Goal: Task Accomplishment & Management: Manage account settings

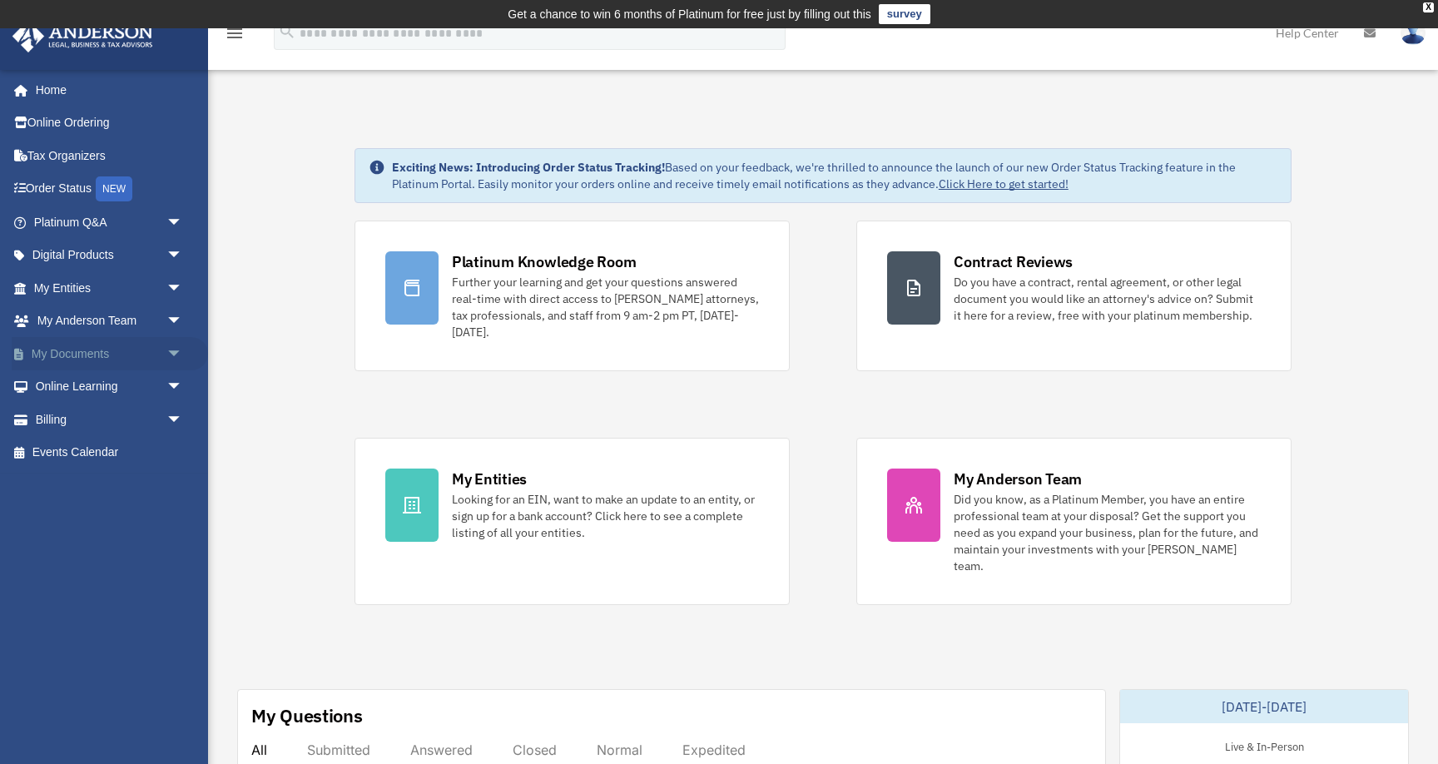
click at [64, 348] on link "My Documents arrow_drop_down" at bounding box center [110, 353] width 196 height 33
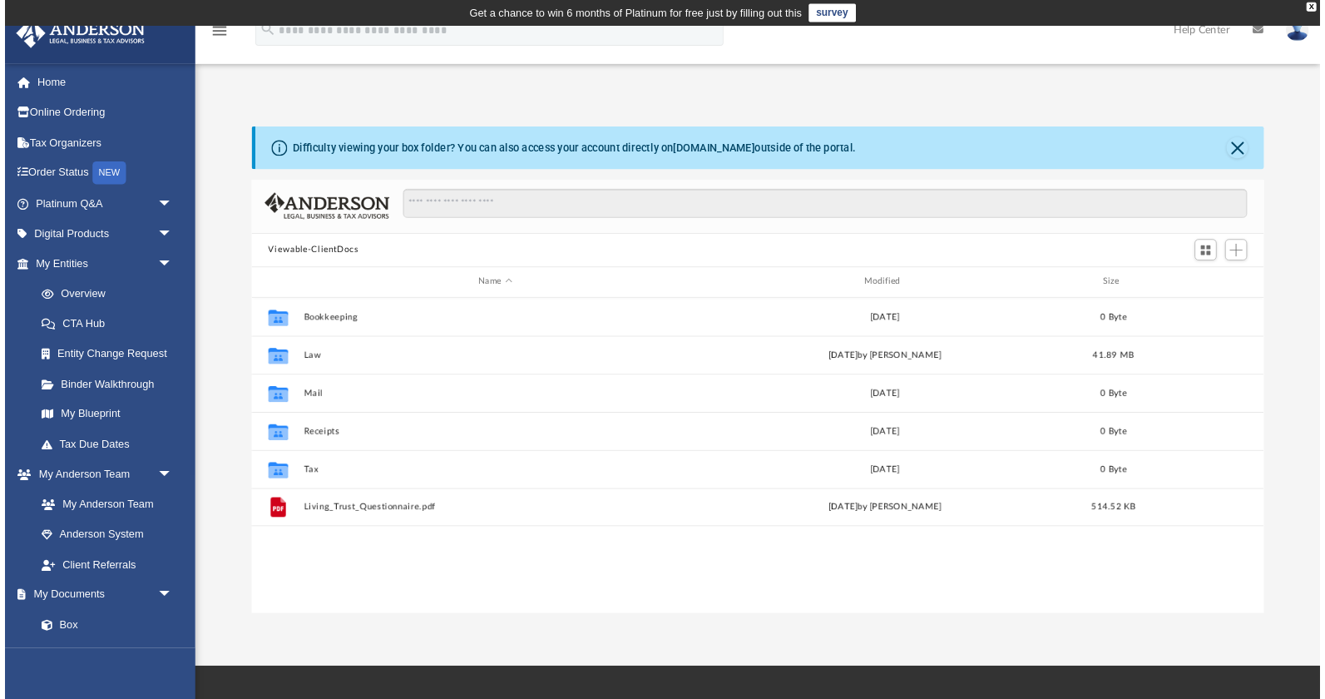
scroll to position [379, 1106]
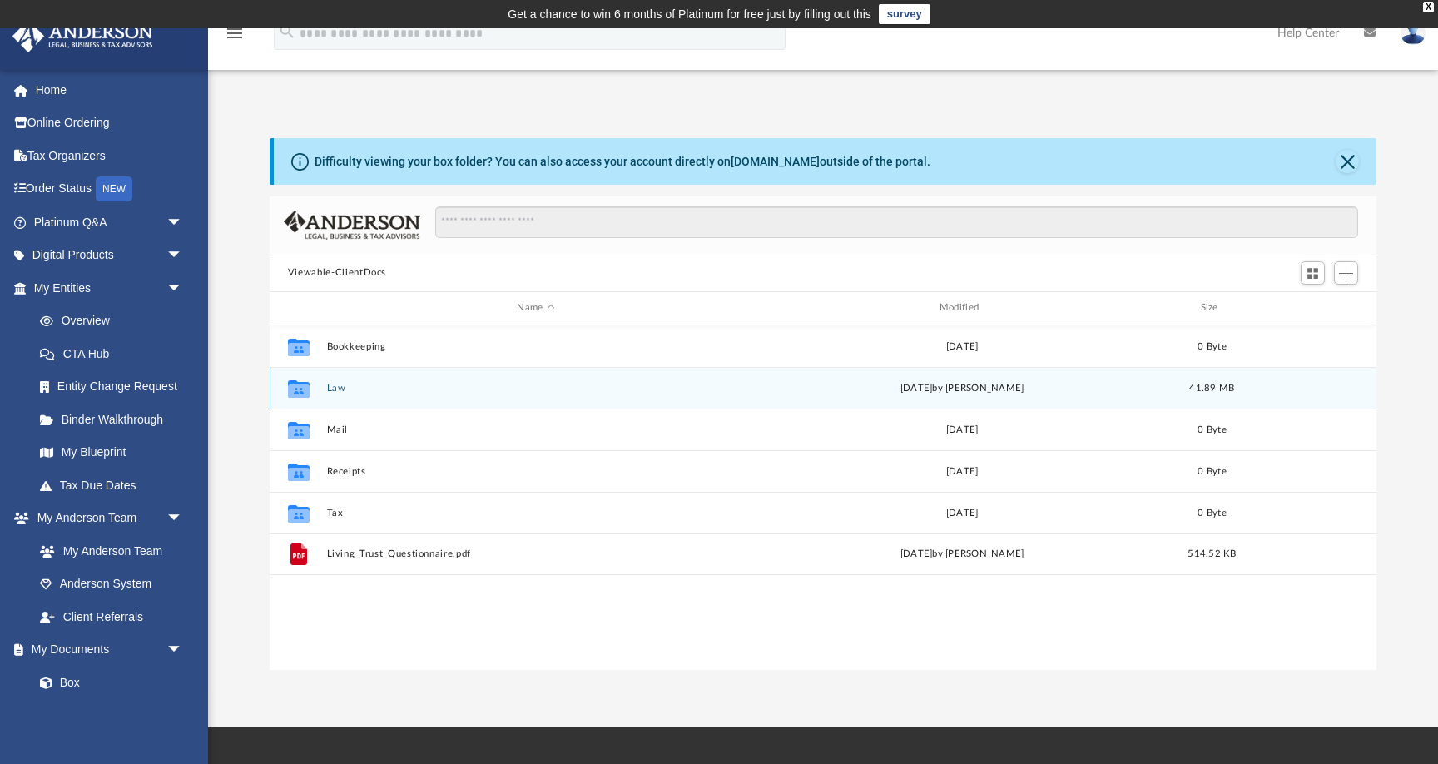
click at [329, 389] on button "Law" at bounding box center [535, 388] width 418 height 11
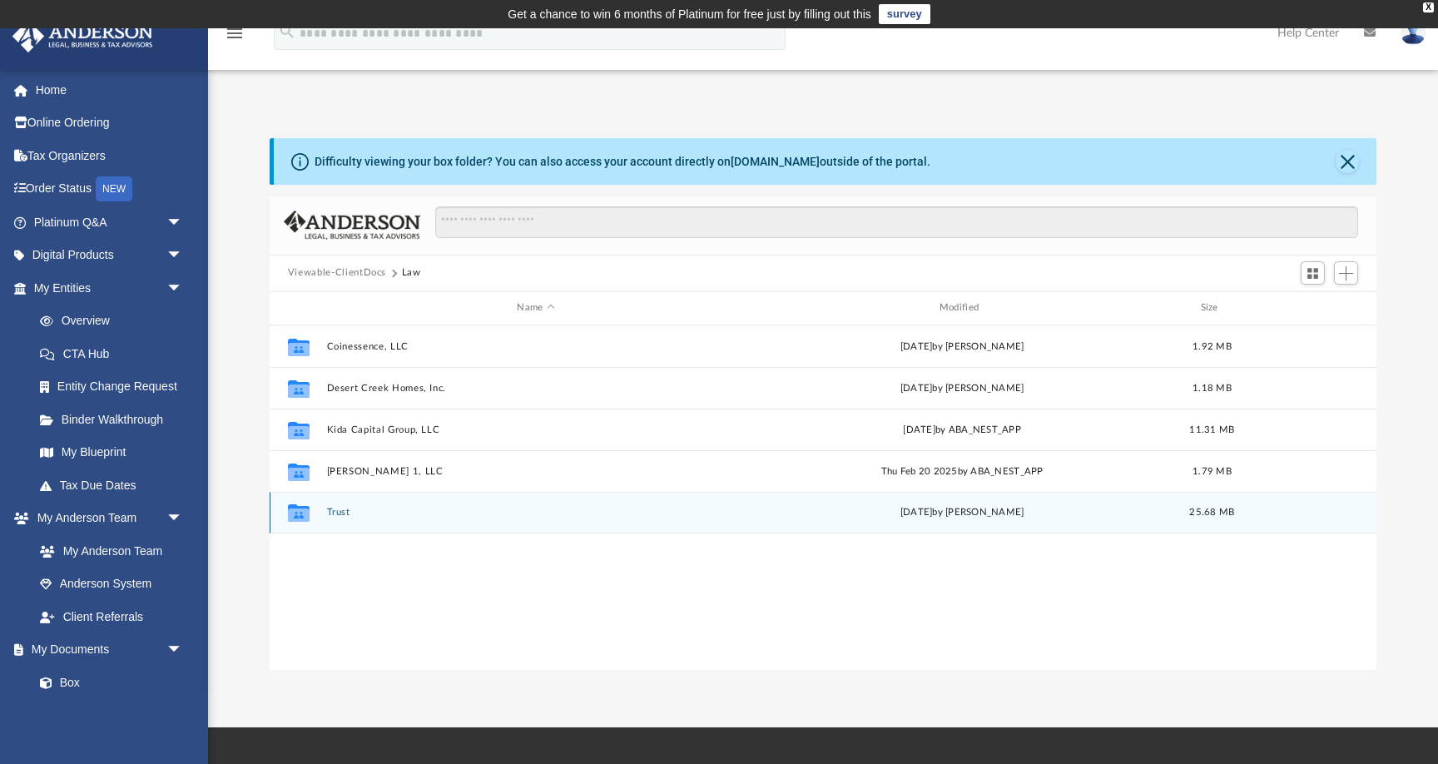
click at [339, 510] on button "Trust" at bounding box center [535, 512] width 418 height 11
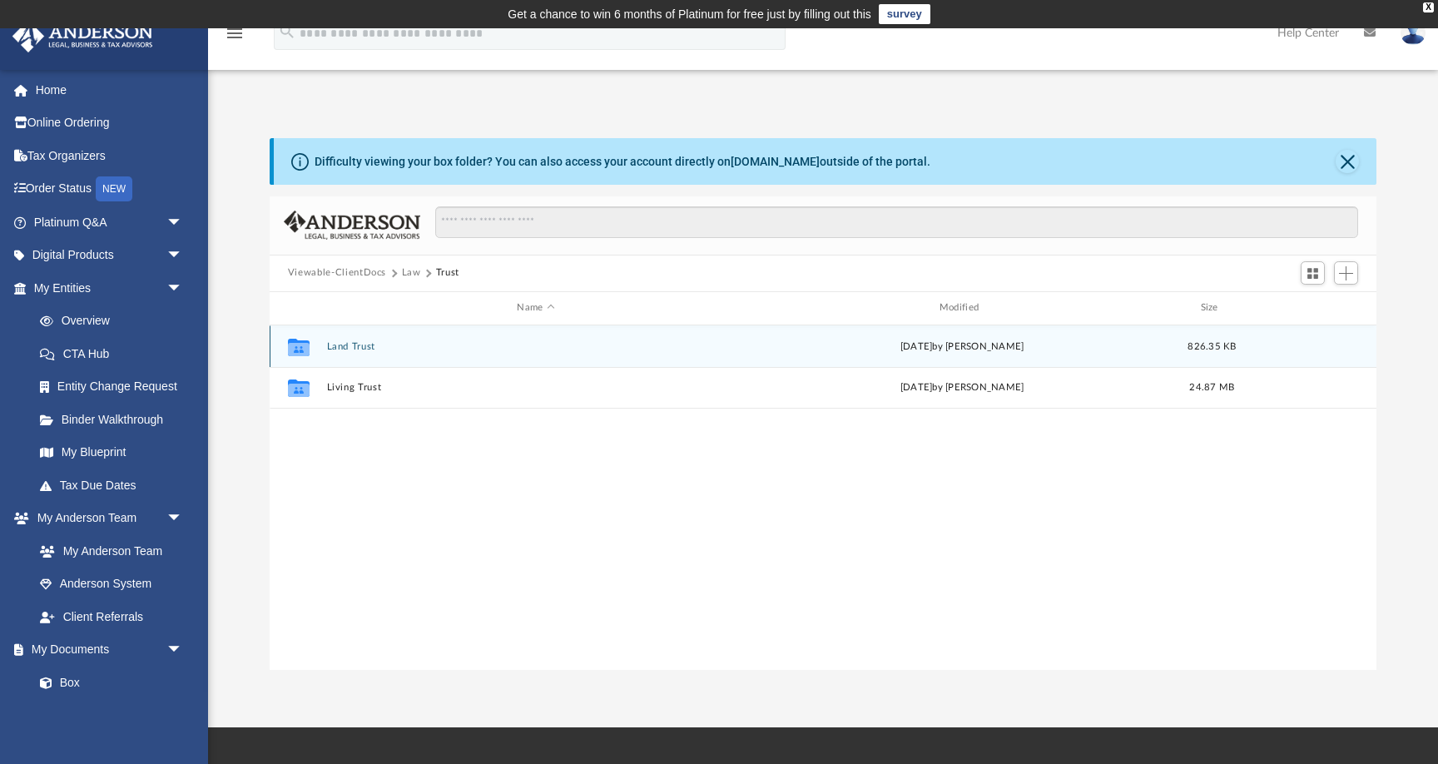
click at [350, 344] on button "Land Trust" at bounding box center [535, 346] width 418 height 11
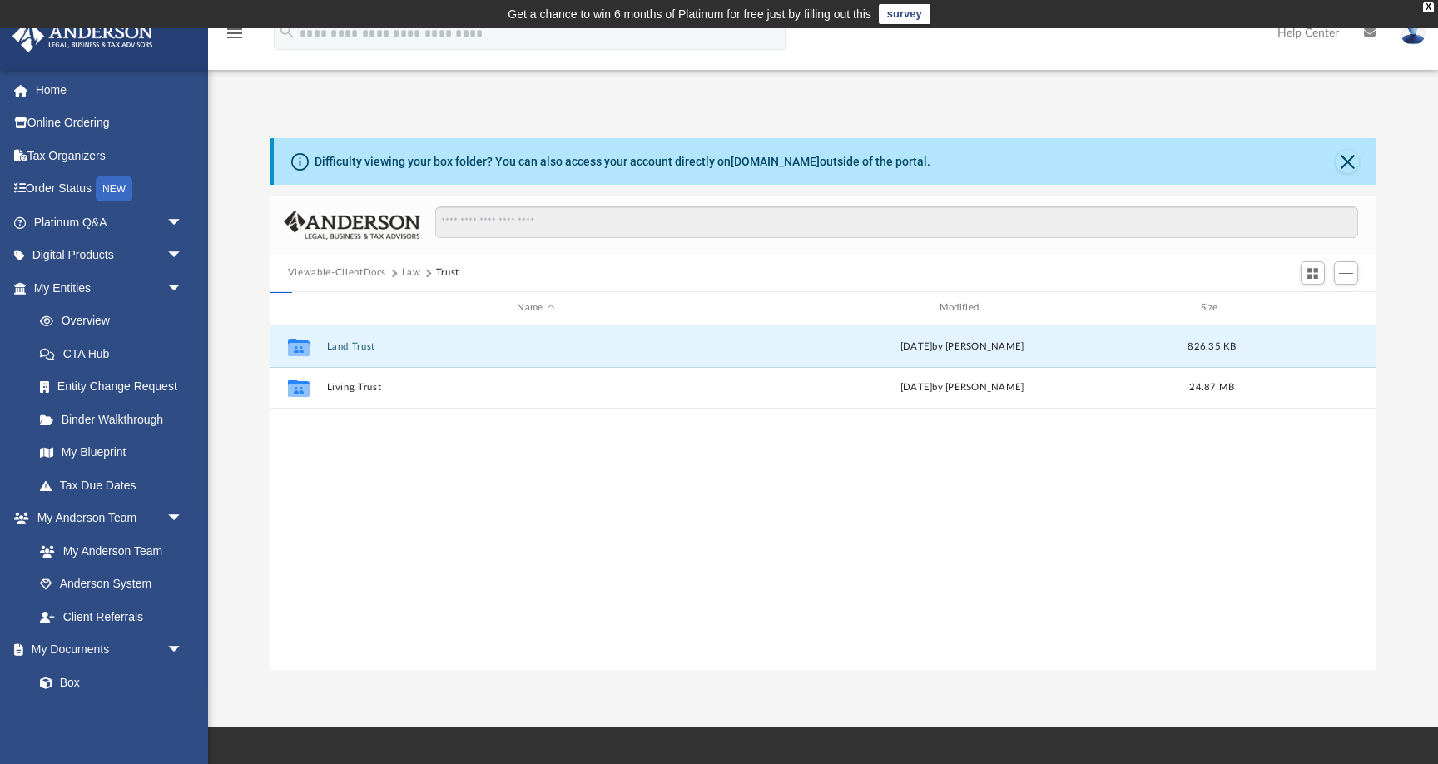
click at [350, 344] on button "Land Trust" at bounding box center [535, 346] width 418 height 11
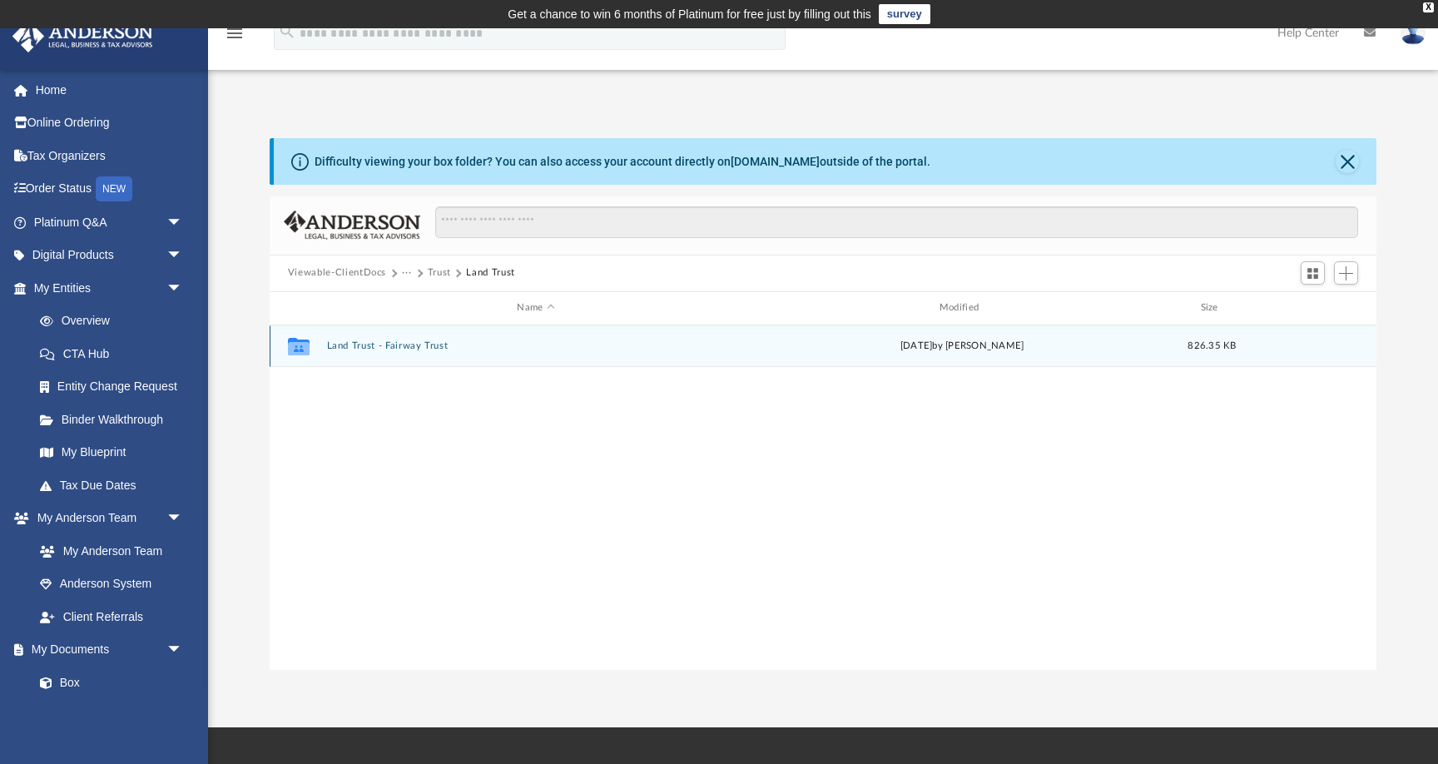
click at [347, 348] on button "Land Trust - Fairway Trust" at bounding box center [535, 345] width 418 height 11
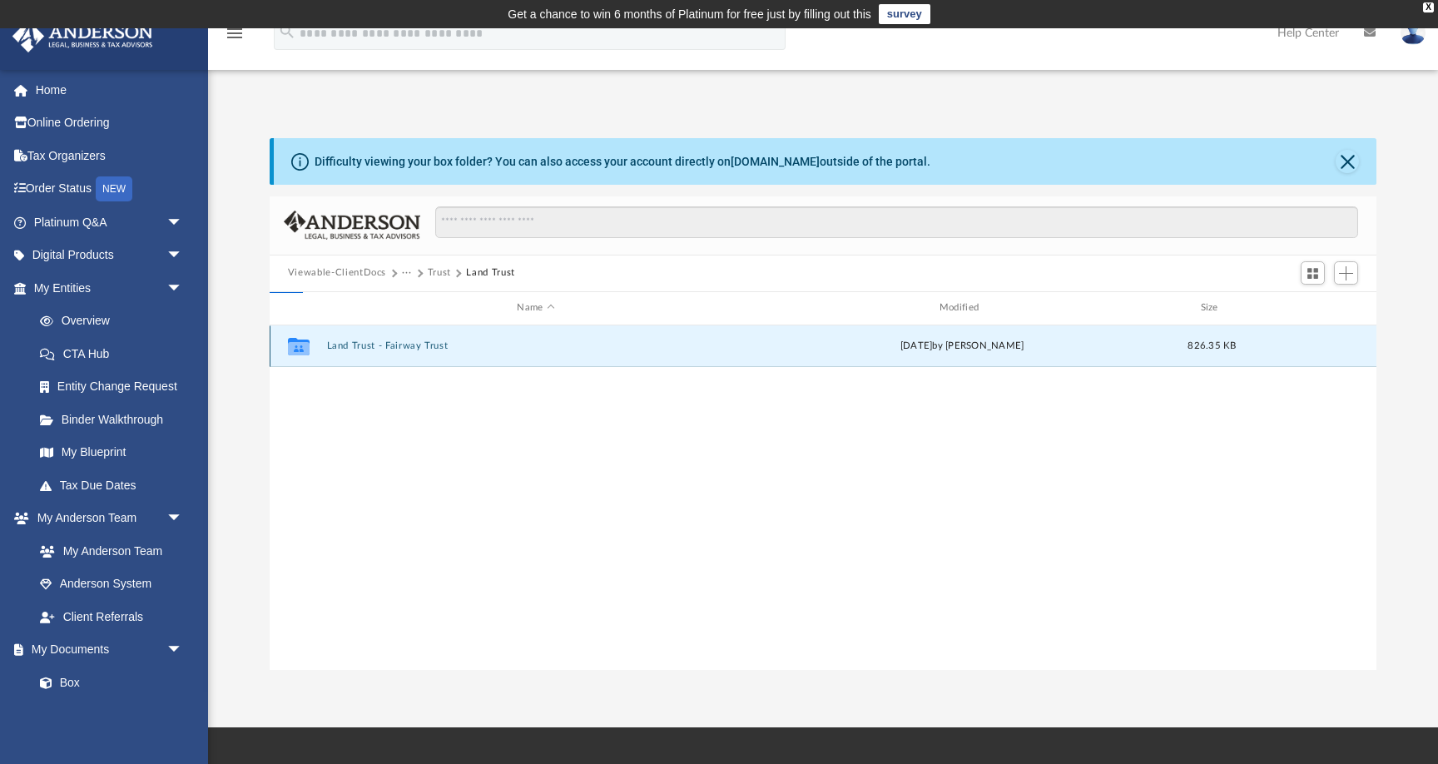
click at [347, 348] on button "Land Trust - Fairway Trust" at bounding box center [535, 345] width 418 height 11
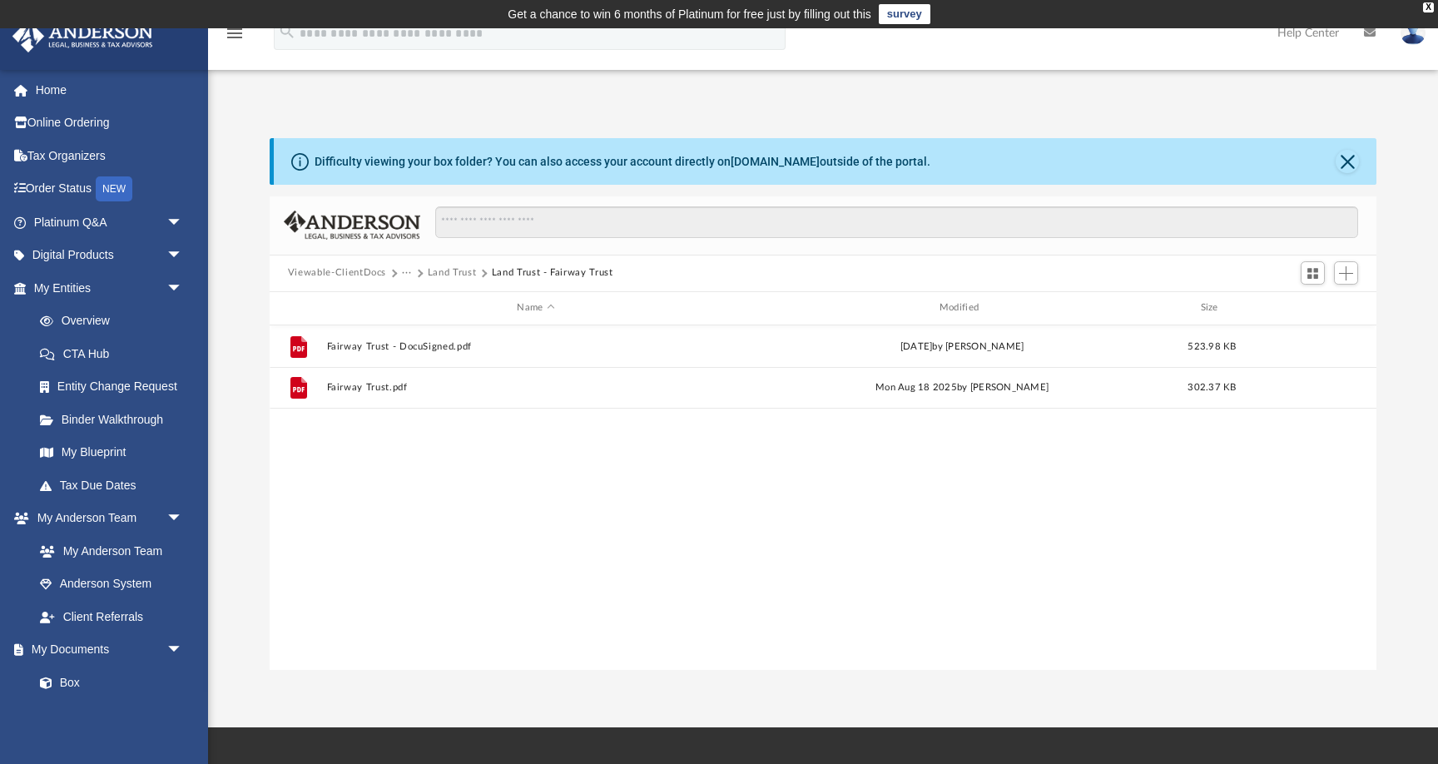
click at [437, 457] on div "File Fairway Trust - DocuSigned.pdf Thu Aug 21 2025 by Fe Fernandez 523.98 KB F…" at bounding box center [823, 497] width 1106 height 345
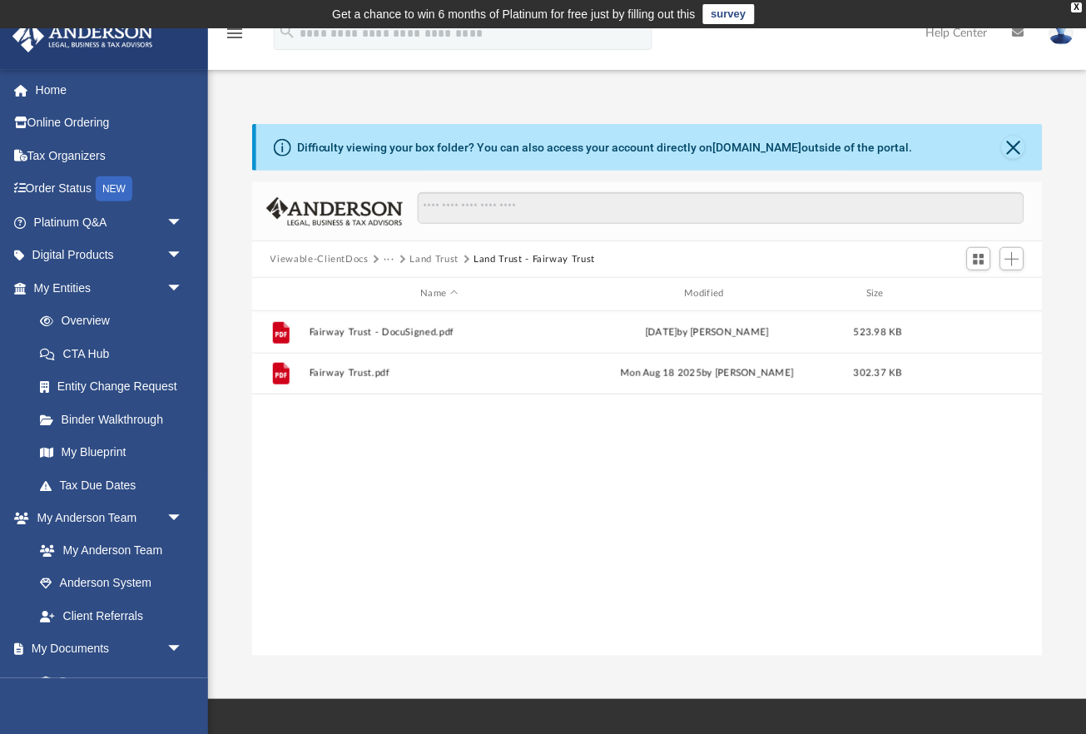
scroll to position [379, 789]
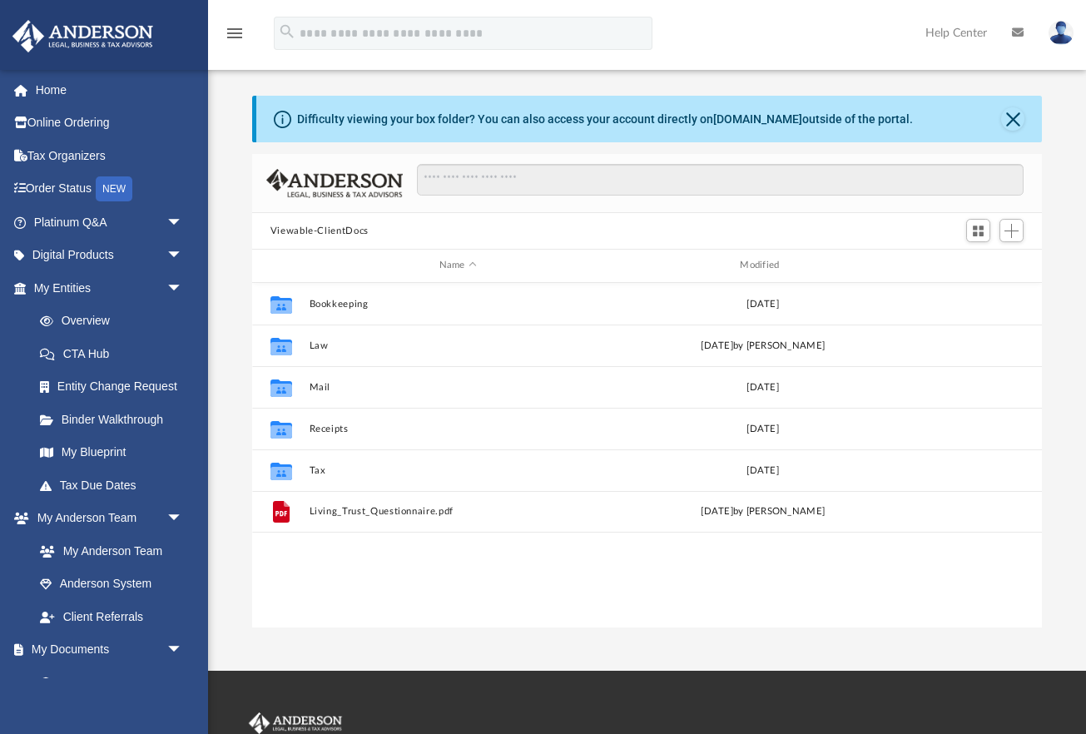
scroll to position [379, 789]
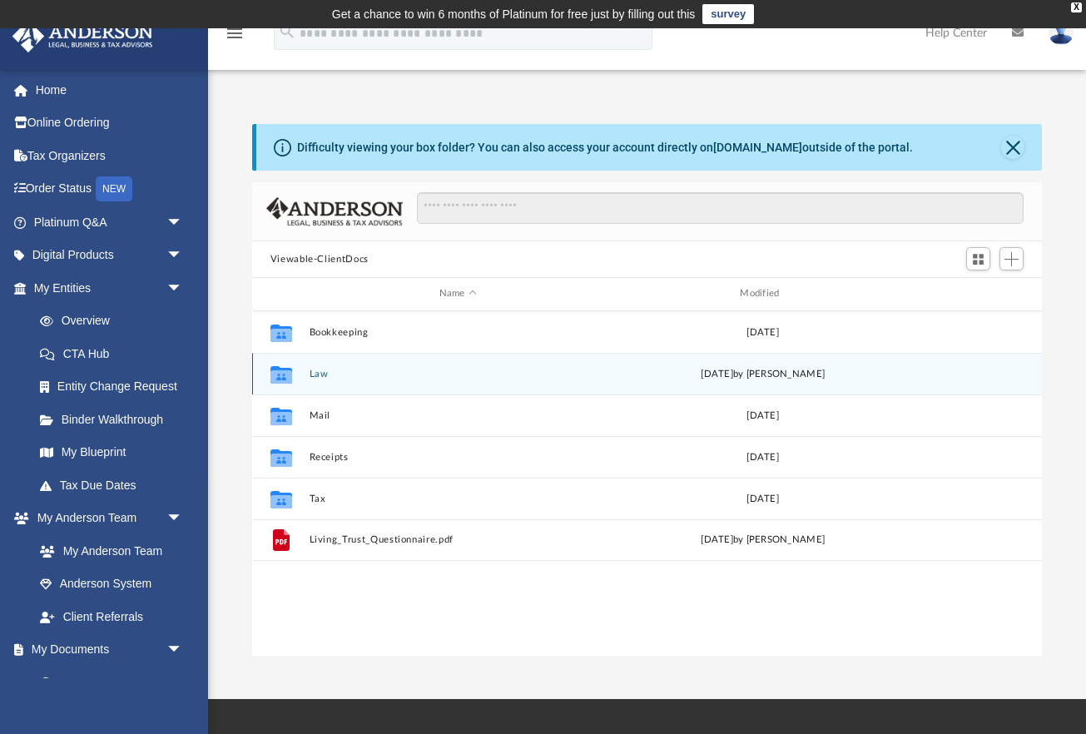
click at [310, 374] on button "Law" at bounding box center [458, 374] width 298 height 11
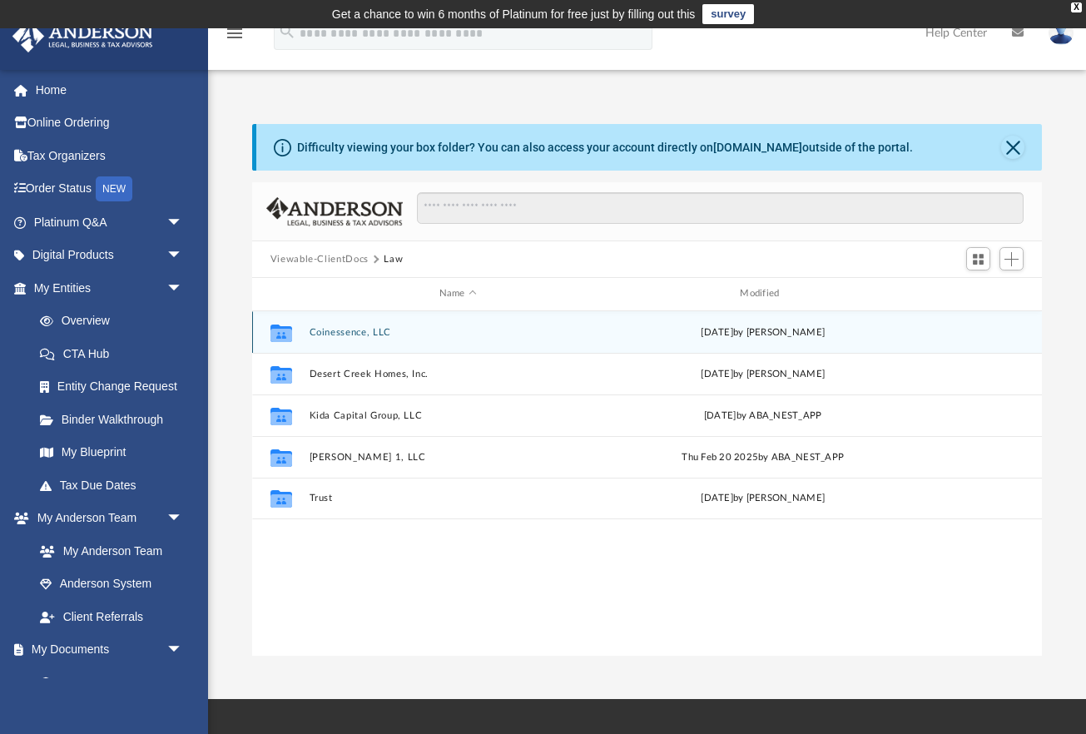
scroll to position [0, 0]
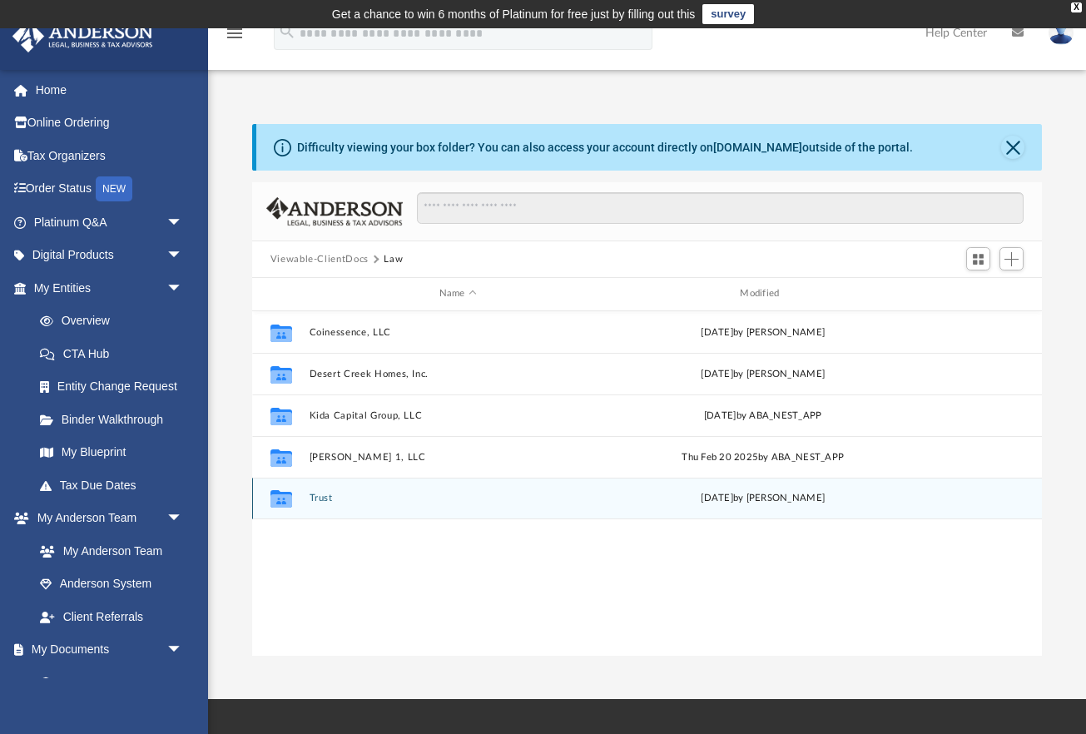
click at [322, 501] on button "Trust" at bounding box center [458, 497] width 298 height 11
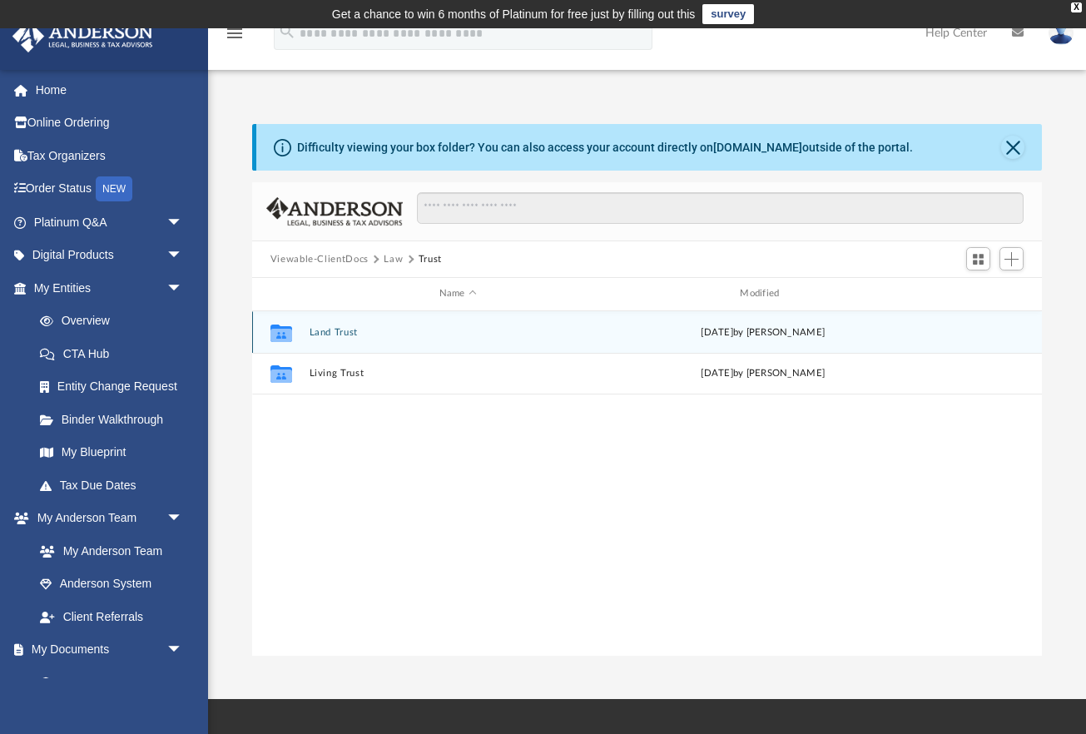
click at [321, 330] on button "Land Trust" at bounding box center [458, 332] width 298 height 11
click at [326, 333] on button "Land Trust - Fairway Trust" at bounding box center [458, 331] width 298 height 11
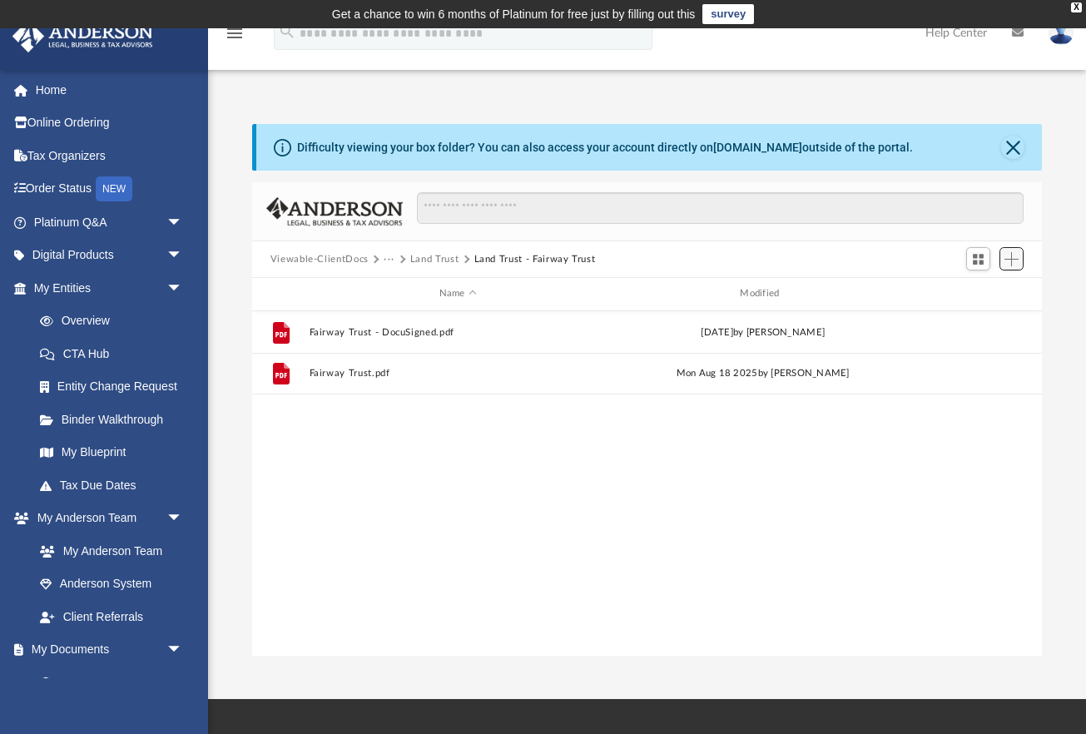
click at [1014, 255] on span "Add" at bounding box center [1011, 259] width 14 height 14
click at [970, 291] on li "Upload" at bounding box center [987, 291] width 53 height 17
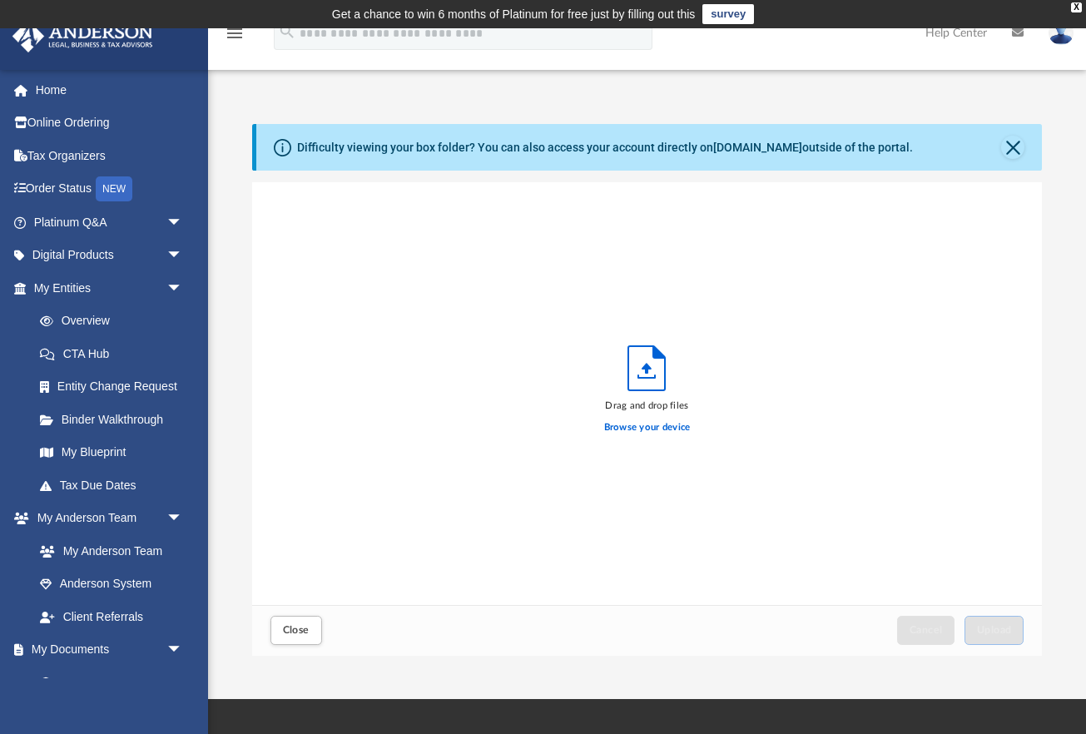
scroll to position [1, 1]
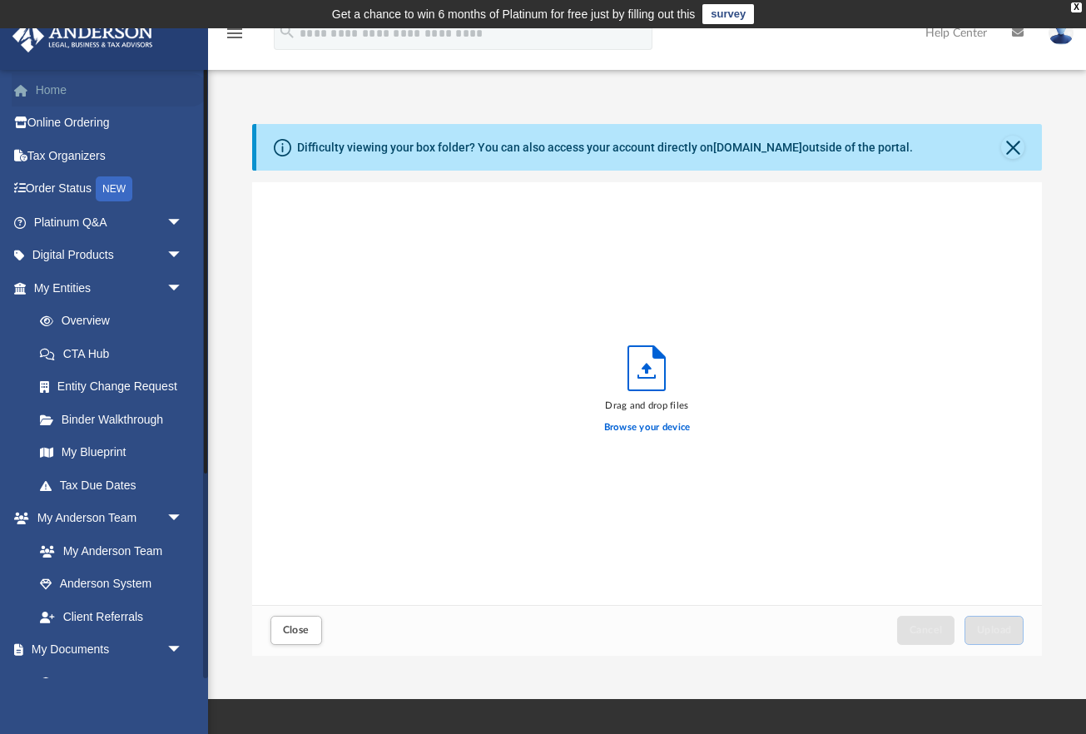
click at [45, 91] on link "Home" at bounding box center [110, 89] width 196 height 33
